Goal: Transaction & Acquisition: Purchase product/service

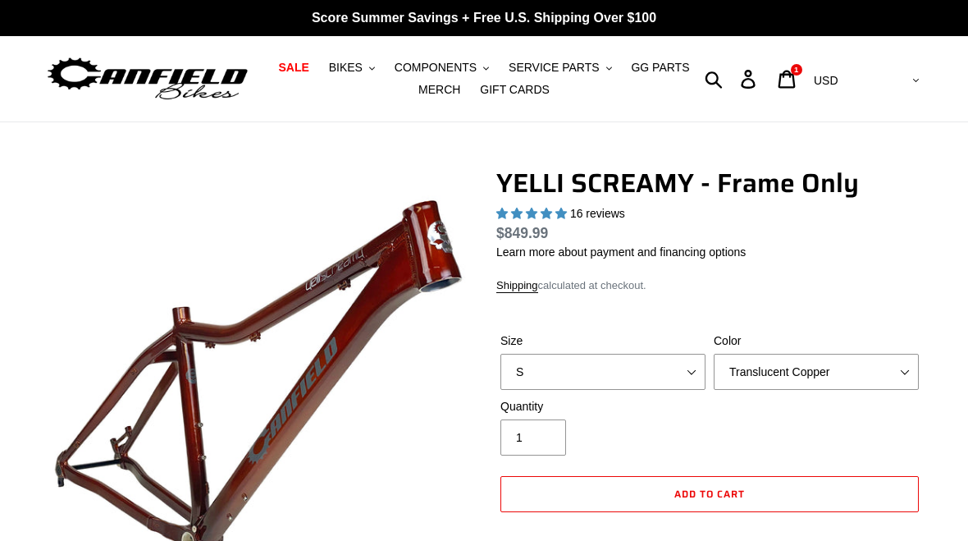
select select "highest-rating"
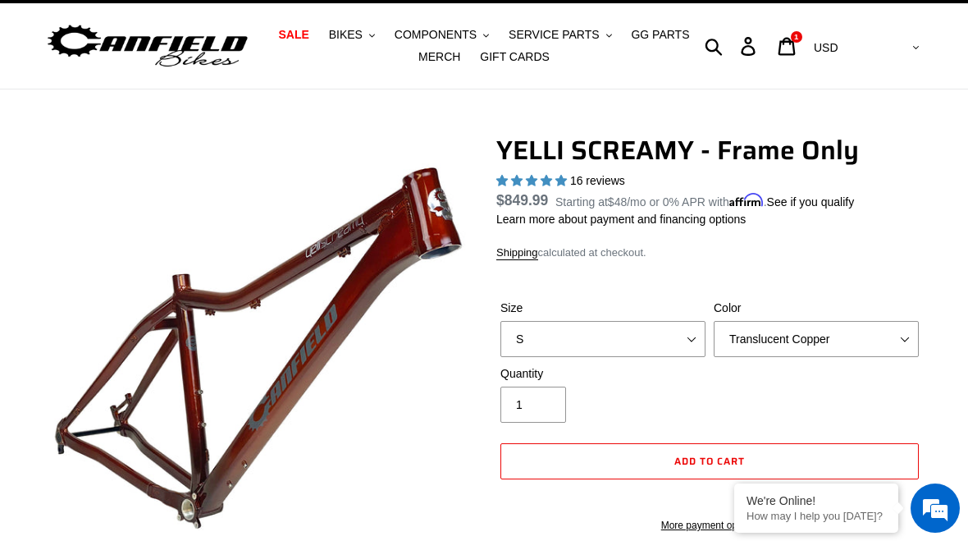
scroll to position [32, 0]
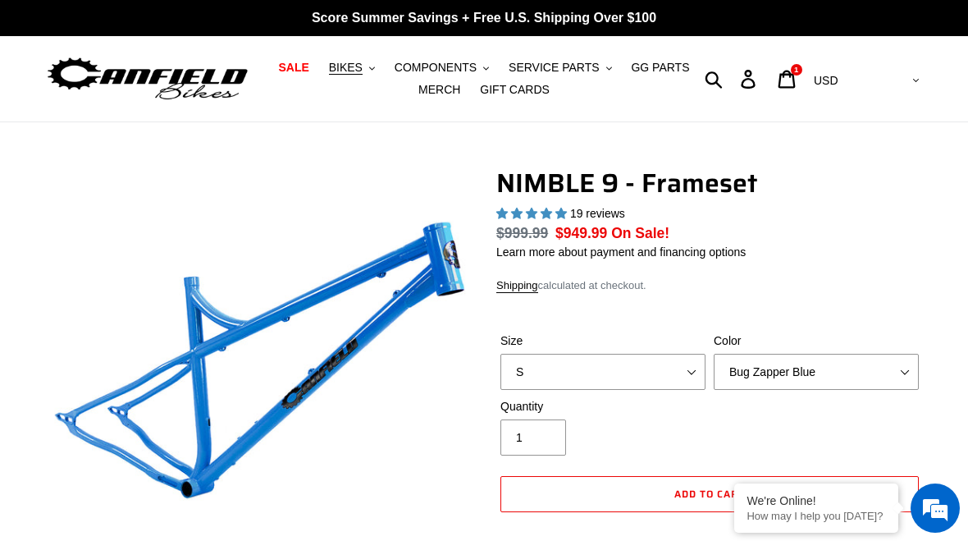
select select "highest-rating"
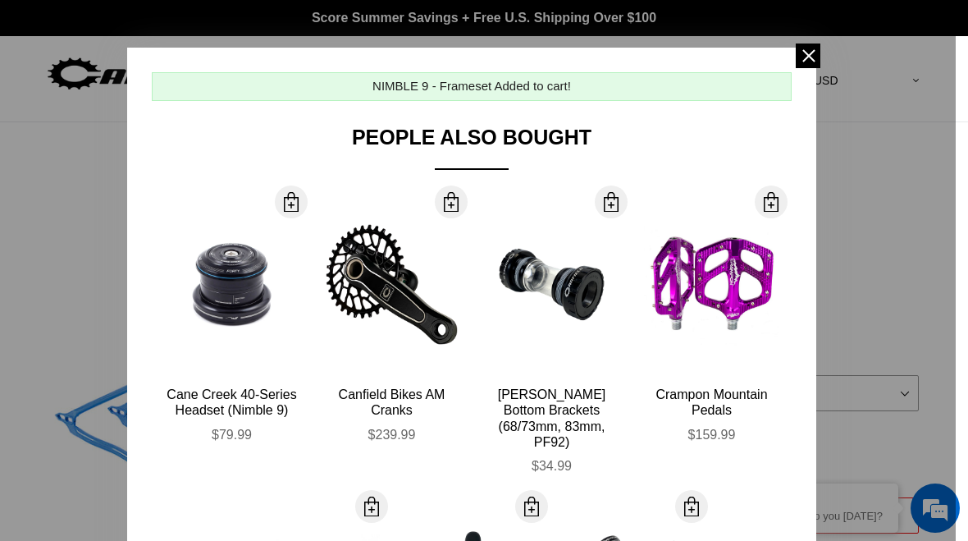
click at [805, 53] on span at bounding box center [808, 55] width 25 height 25
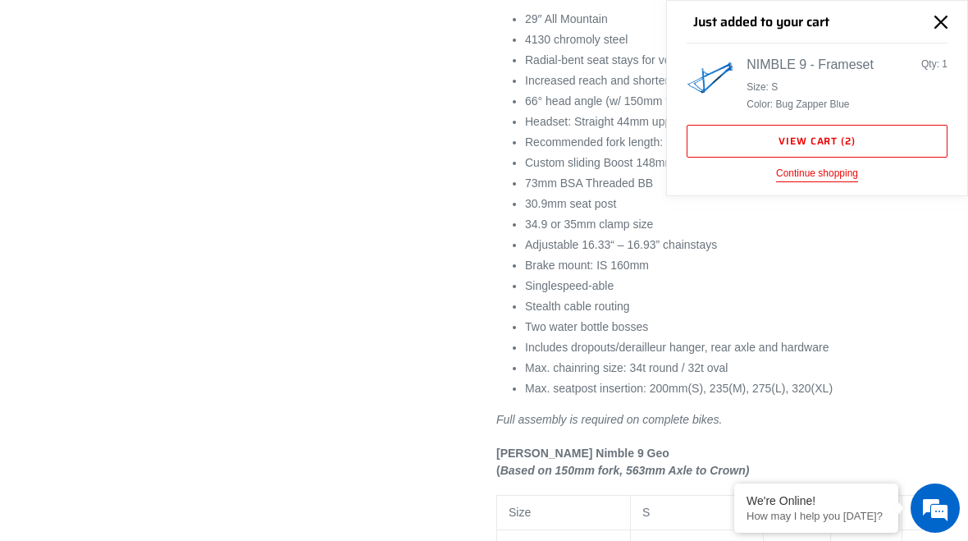
scroll to position [978, 0]
click at [941, 19] on icon "Close" at bounding box center [940, 22] width 13 height 13
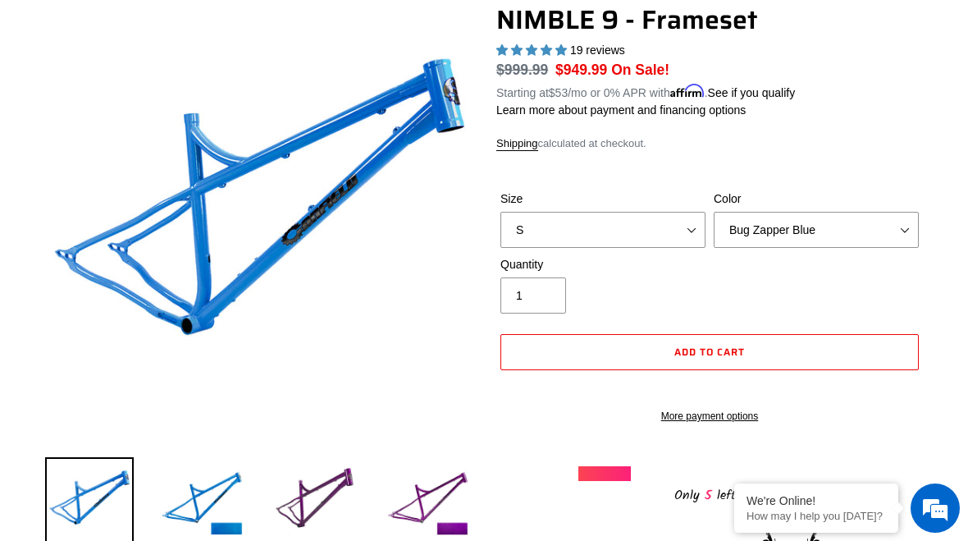
scroll to position [144, 0]
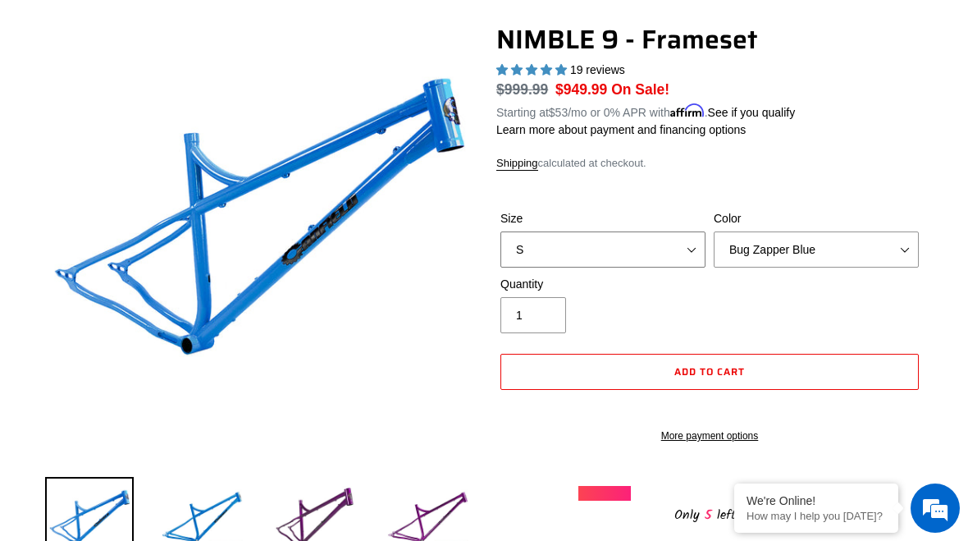
click at [688, 249] on select "S M L XL" at bounding box center [602, 249] width 205 height 36
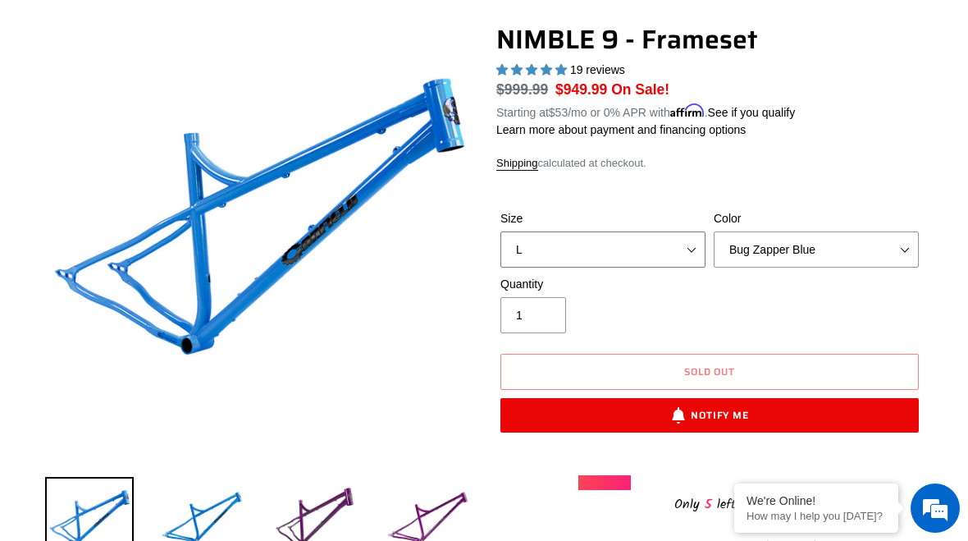
click at [688, 251] on select "S M L XL" at bounding box center [602, 249] width 205 height 36
select select "M"
click at [883, 244] on select "Bug Zapper Blue Purple Haze -Sold Out Galaxy Black" at bounding box center [816, 249] width 205 height 36
select select "Galaxy Black"
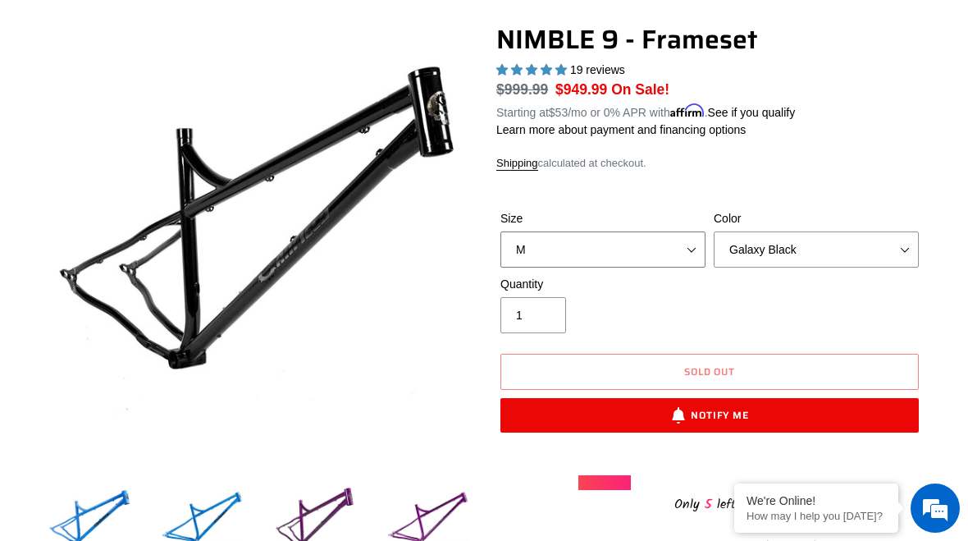
click at [680, 249] on select "S M L XL" at bounding box center [602, 249] width 205 height 36
select select "L"
click at [902, 249] on select "Bug Zapper Blue Purple Haze -Sold Out Galaxy Black" at bounding box center [816, 249] width 205 height 36
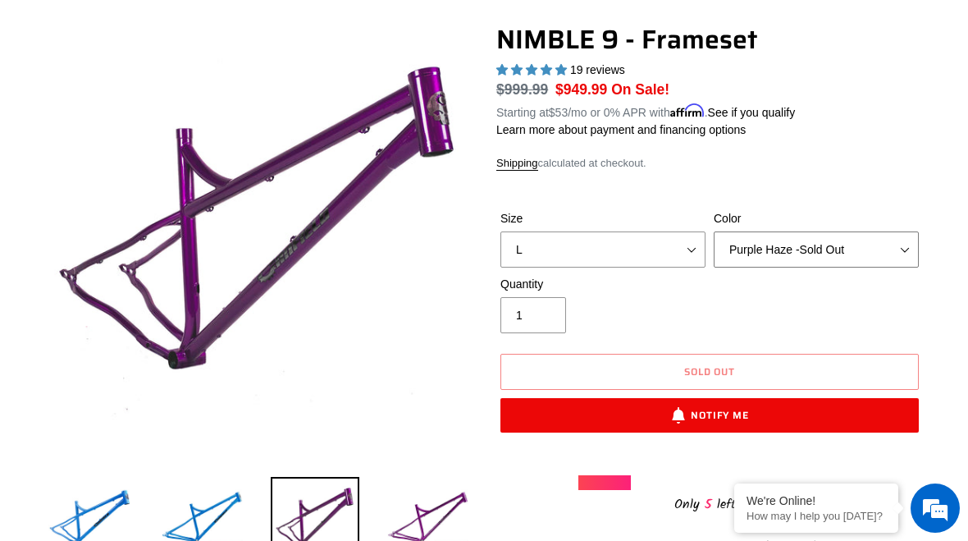
click at [900, 249] on select "Bug Zapper Blue Purple Haze -Sold Out Galaxy Black" at bounding box center [816, 249] width 205 height 36
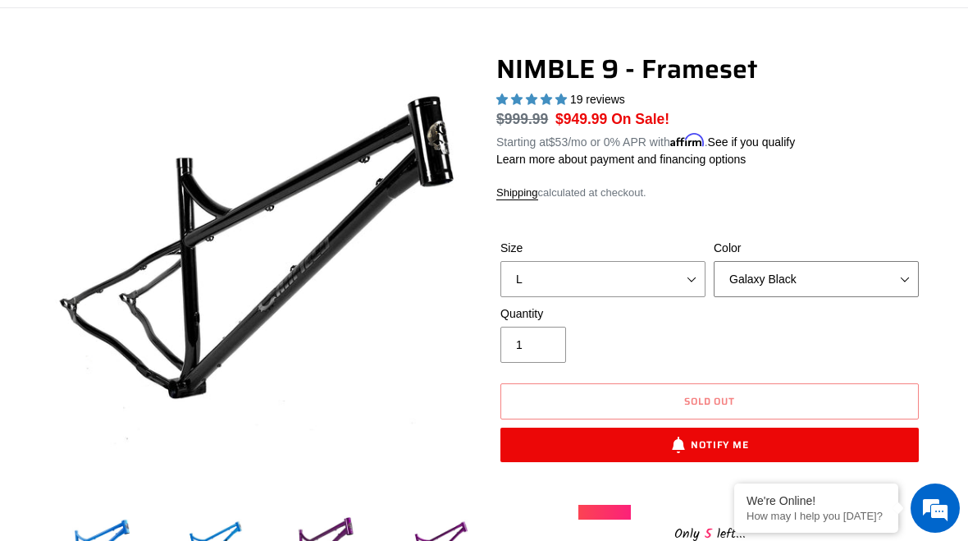
scroll to position [111, 0]
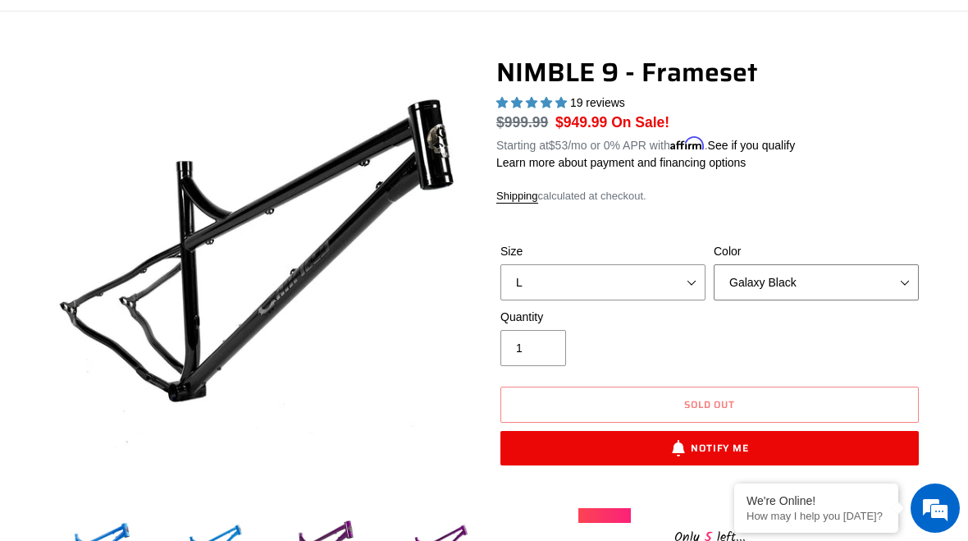
click at [890, 290] on select "Bug Zapper Blue Purple Haze -Sold Out Galaxy Black" at bounding box center [816, 282] width 205 height 36
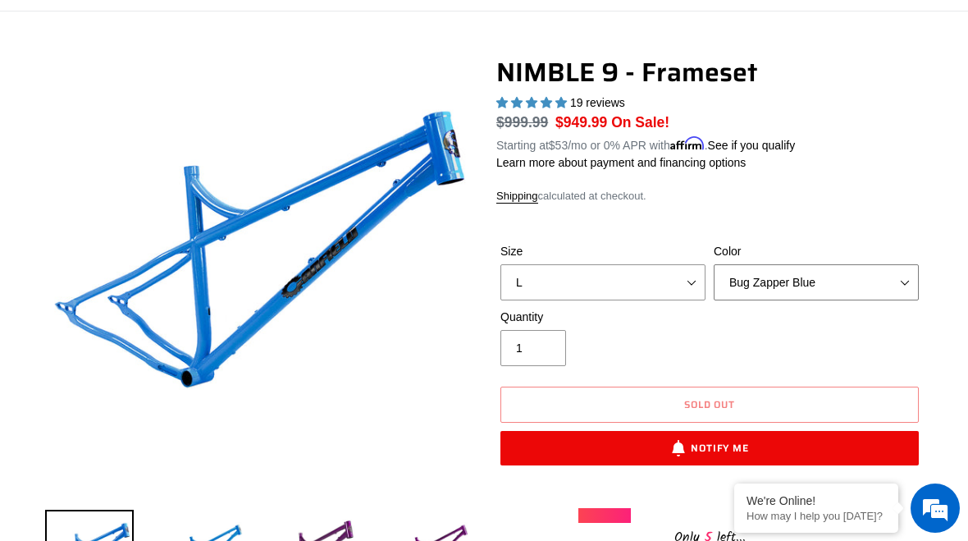
click at [900, 285] on select "Bug Zapper Blue Purple Haze -Sold Out Galaxy Black" at bounding box center [816, 282] width 205 height 36
select select "Galaxy Black"
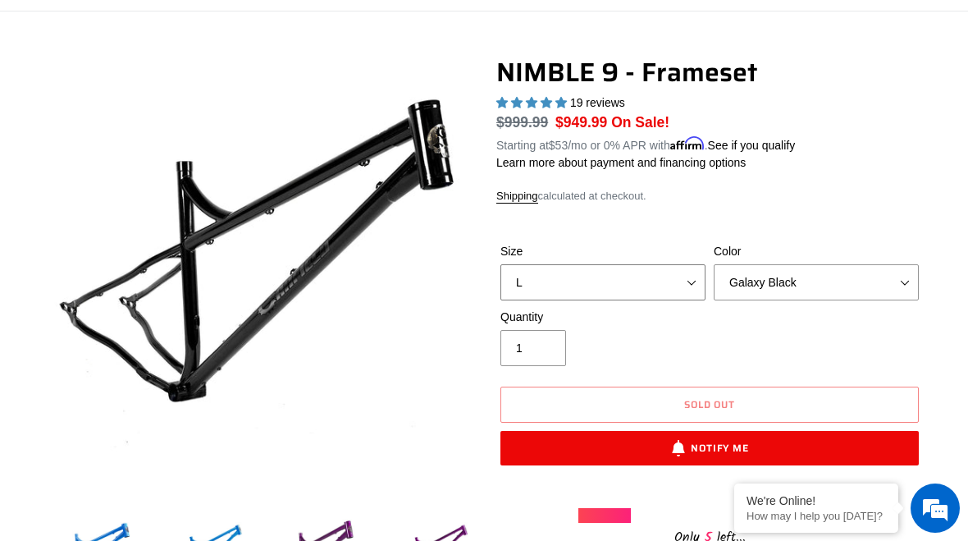
click at [690, 279] on select "S M L XL" at bounding box center [602, 282] width 205 height 36
select select "M"
click at [899, 278] on select "Bug Zapper Blue Purple Haze -Sold Out Galaxy Black" at bounding box center [816, 282] width 205 height 36
click at [900, 267] on select "Bug Zapper Blue Purple Haze -Sold Out Galaxy Black" at bounding box center [816, 282] width 205 height 36
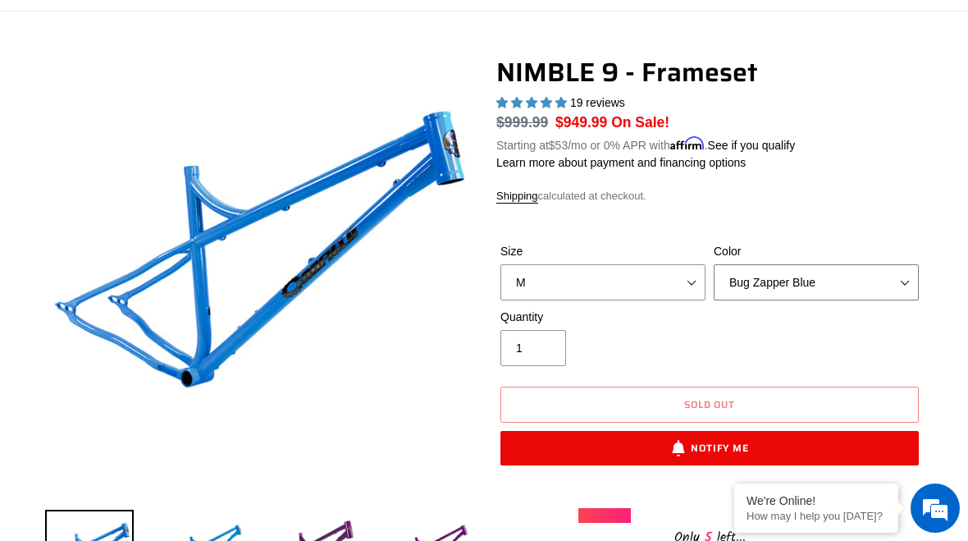
click at [889, 276] on select "Bug Zapper Blue Purple Haze -Sold Out Galaxy Black" at bounding box center [816, 282] width 205 height 36
select select "Purple Haze -Sold Out"
